Goal: Find specific page/section: Find specific page/section

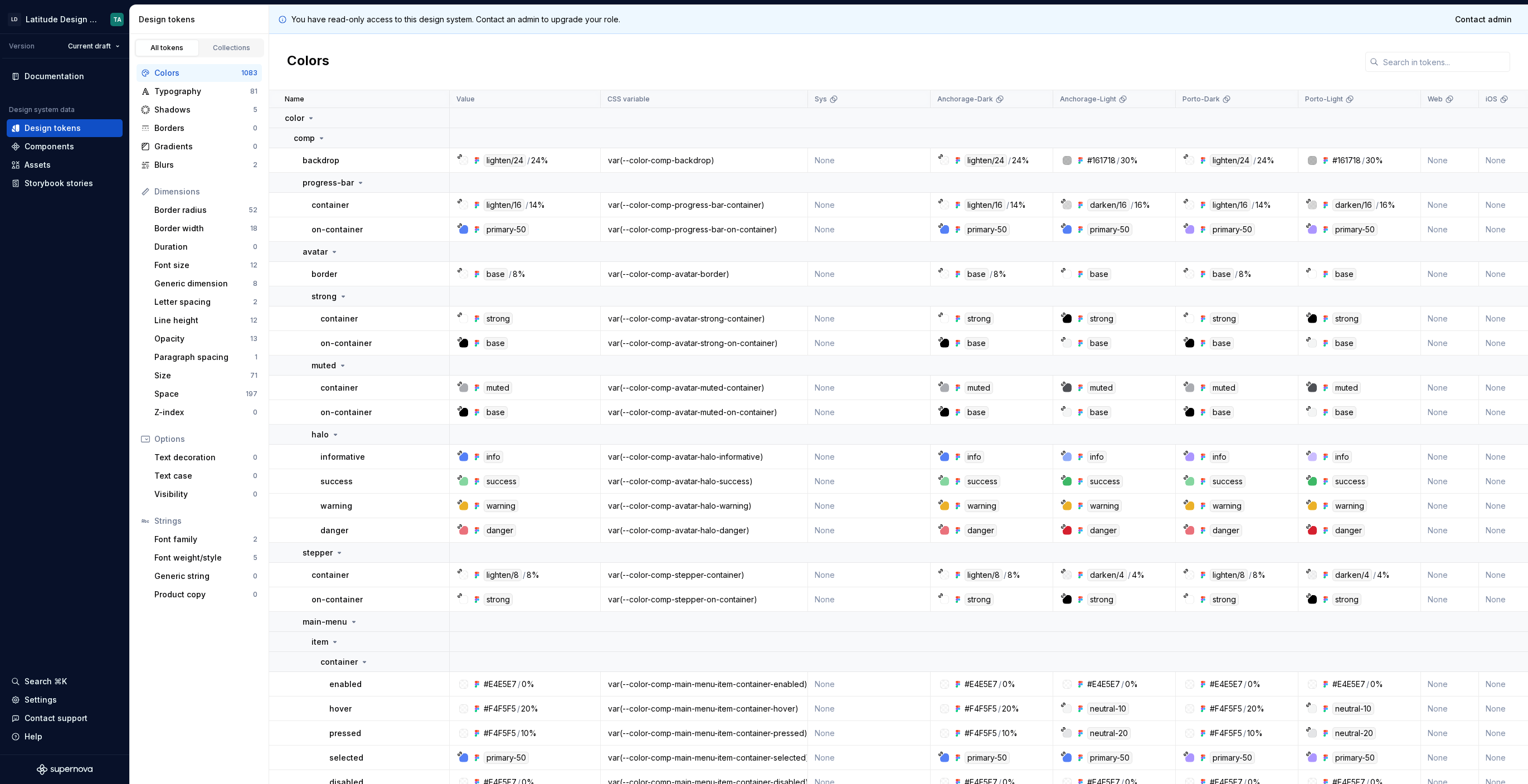
click at [223, 735] on div "All tokens Collections Colors 1083 Typography 81 Shadows 5 Borders 0 Gradients …" at bounding box center [199, 409] width 139 height 750
